Goal: Information Seeking & Learning: Learn about a topic

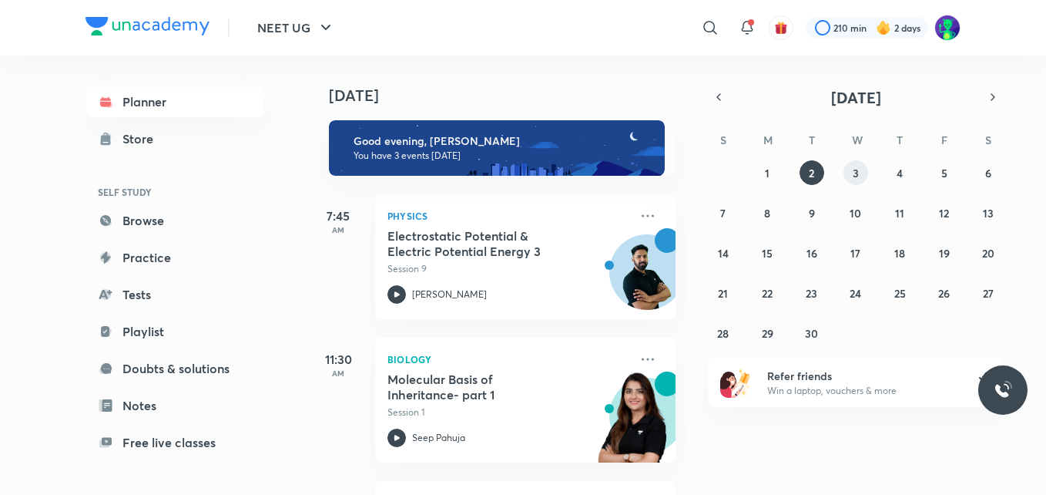
click at [851, 175] on button "3" at bounding box center [855, 172] width 25 height 25
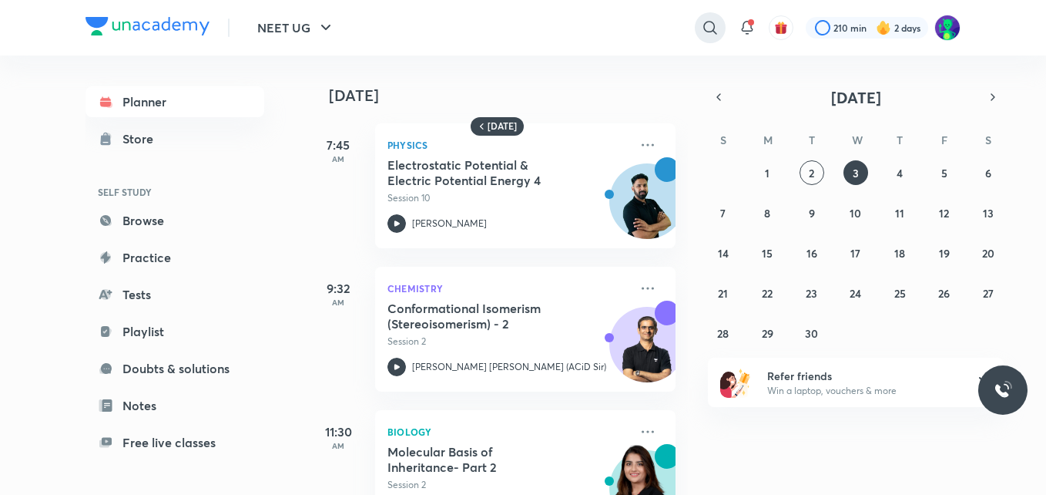
click at [705, 32] on icon at bounding box center [709, 27] width 13 height 13
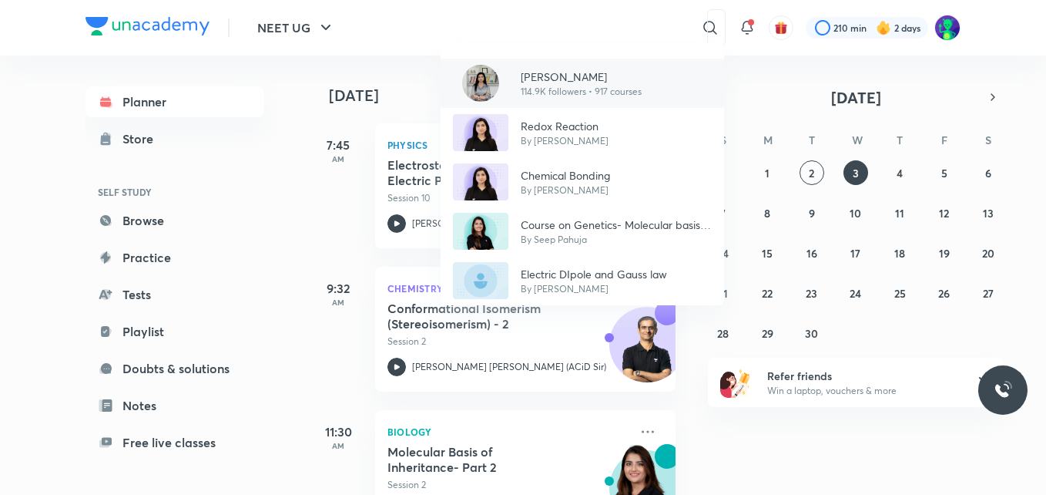
click at [655, 92] on div "[PERSON_NAME] 114.9K followers • 917 courses" at bounding box center [582, 83] width 283 height 49
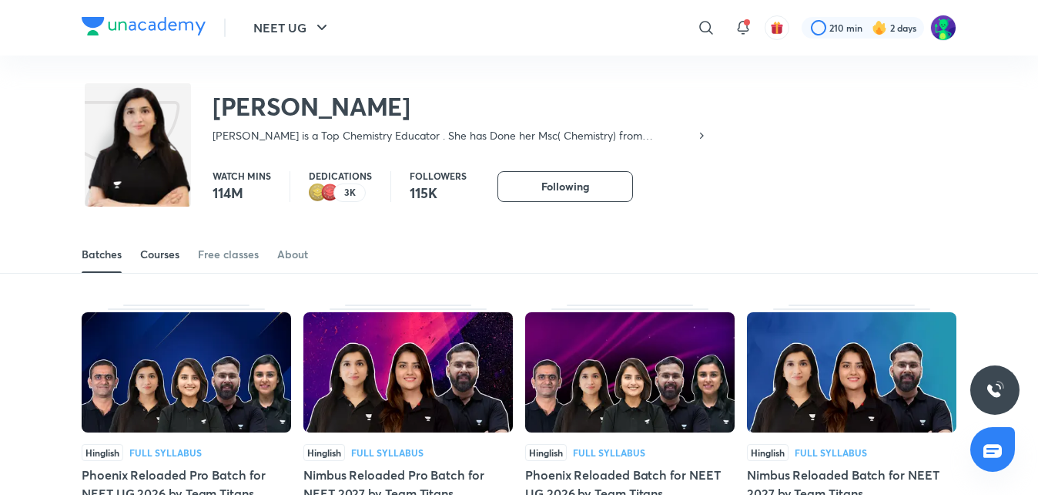
click at [166, 256] on div "Courses" at bounding box center [159, 253] width 39 height 15
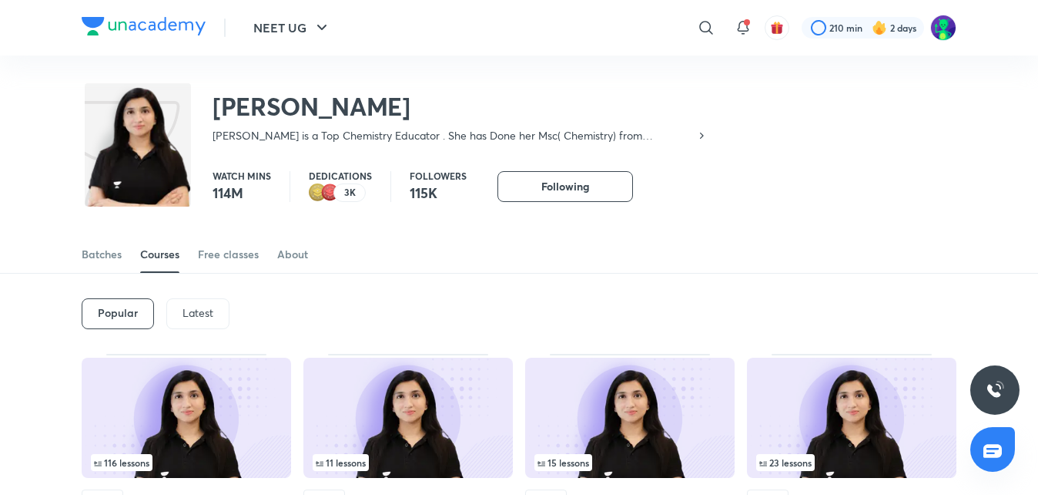
click at [185, 307] on p "Latest" at bounding box center [198, 313] width 31 height 12
click at [185, 307] on h6 "Latest" at bounding box center [197, 313] width 32 height 12
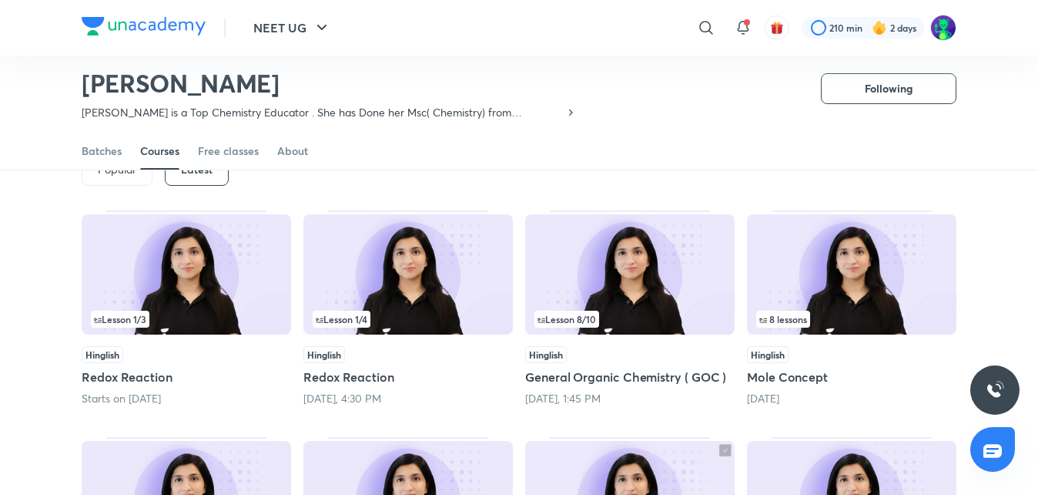
click at [140, 257] on img at bounding box center [187, 274] width 210 height 120
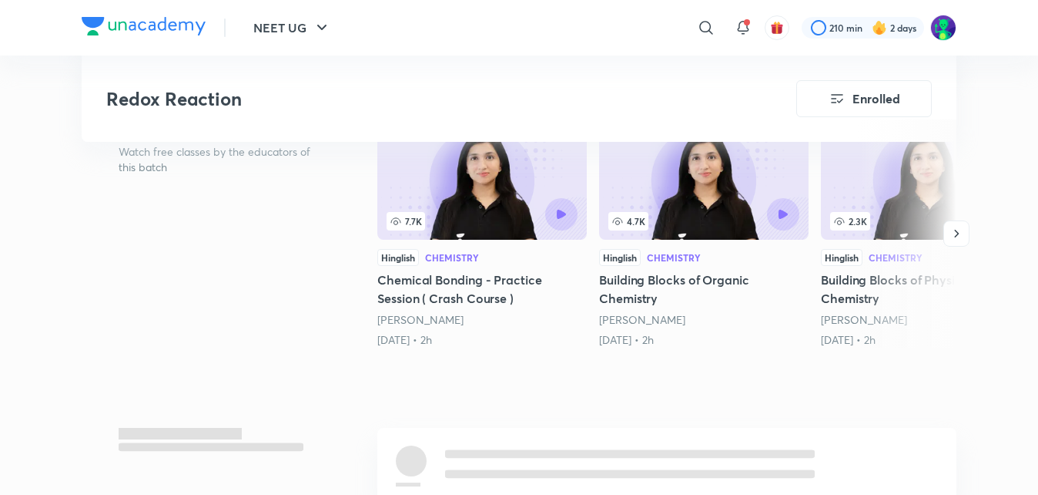
scroll to position [555, 0]
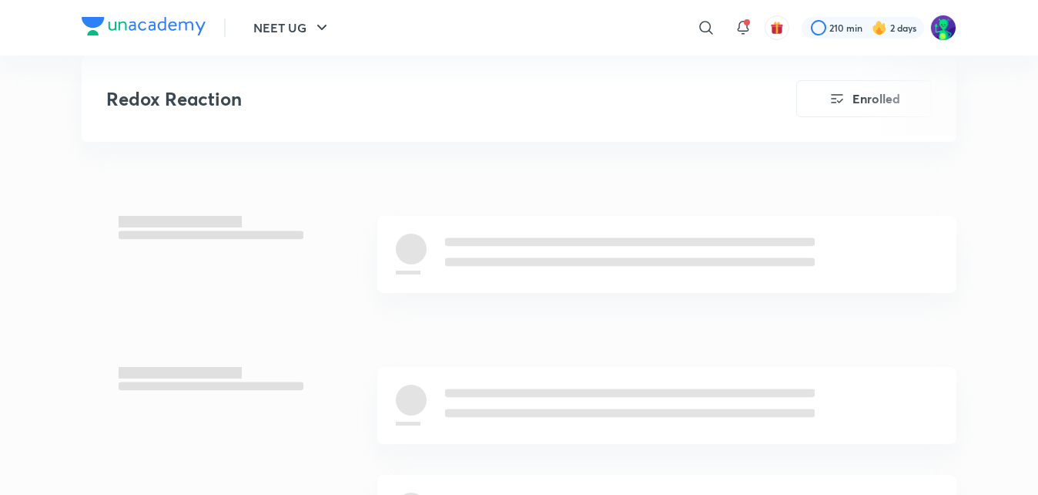
scroll to position [97, 0]
